Goal: Information Seeking & Learning: Compare options

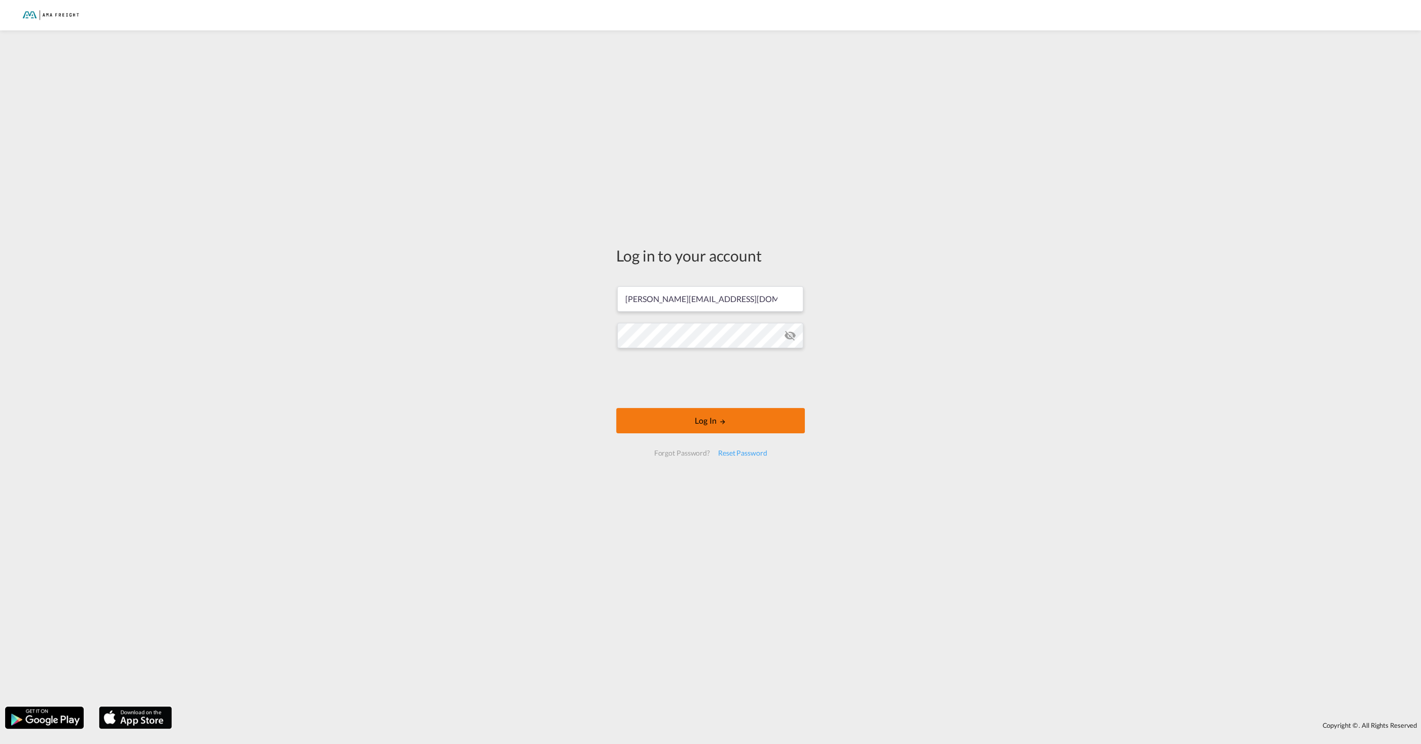
click at [691, 400] on div at bounding box center [710, 379] width 154 height 42
click at [768, 421] on button "Log In" at bounding box center [710, 420] width 189 height 25
